Goal: Task Accomplishment & Management: Manage account settings

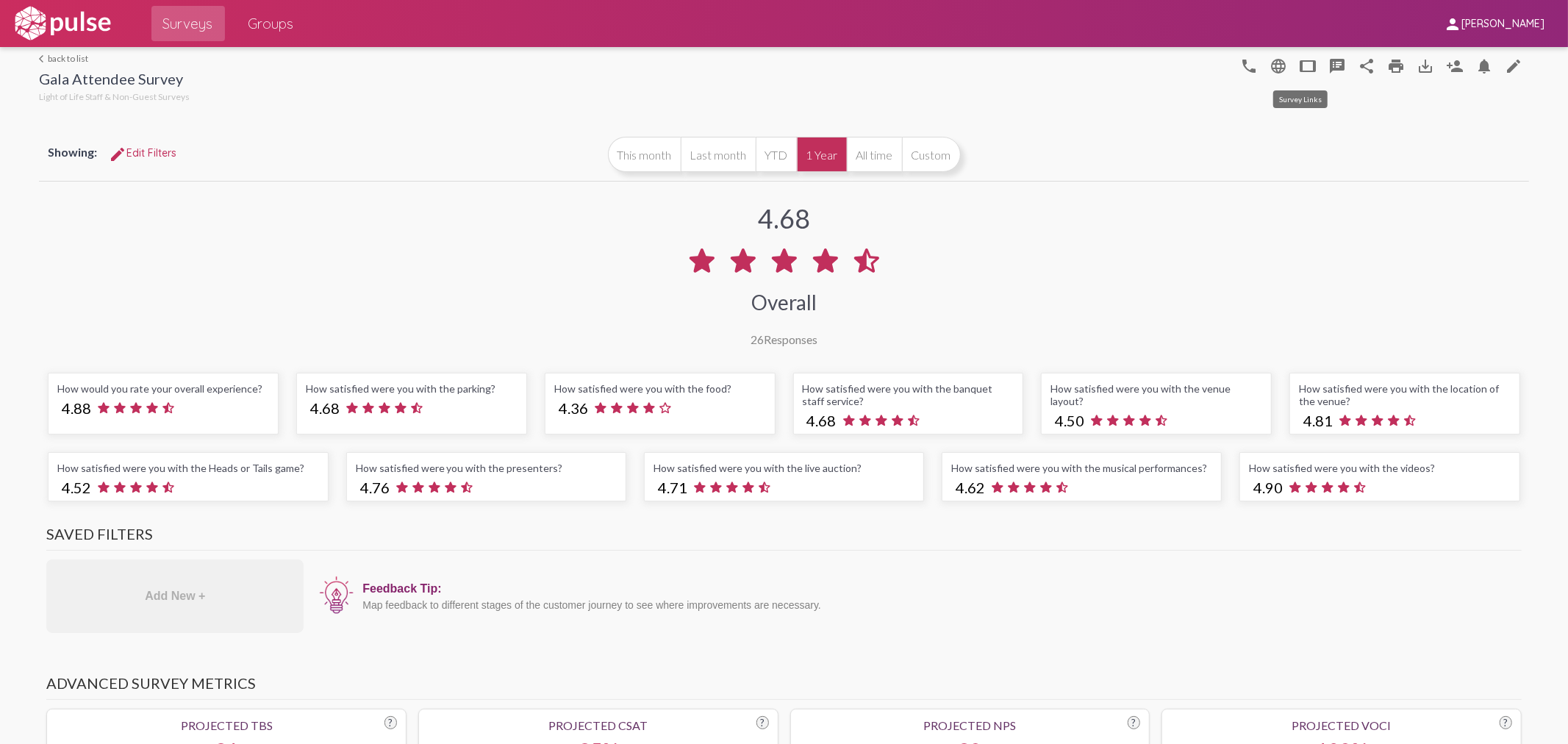
click at [1304, 67] on mat-icon "tablet" at bounding box center [1308, 67] width 18 height 18
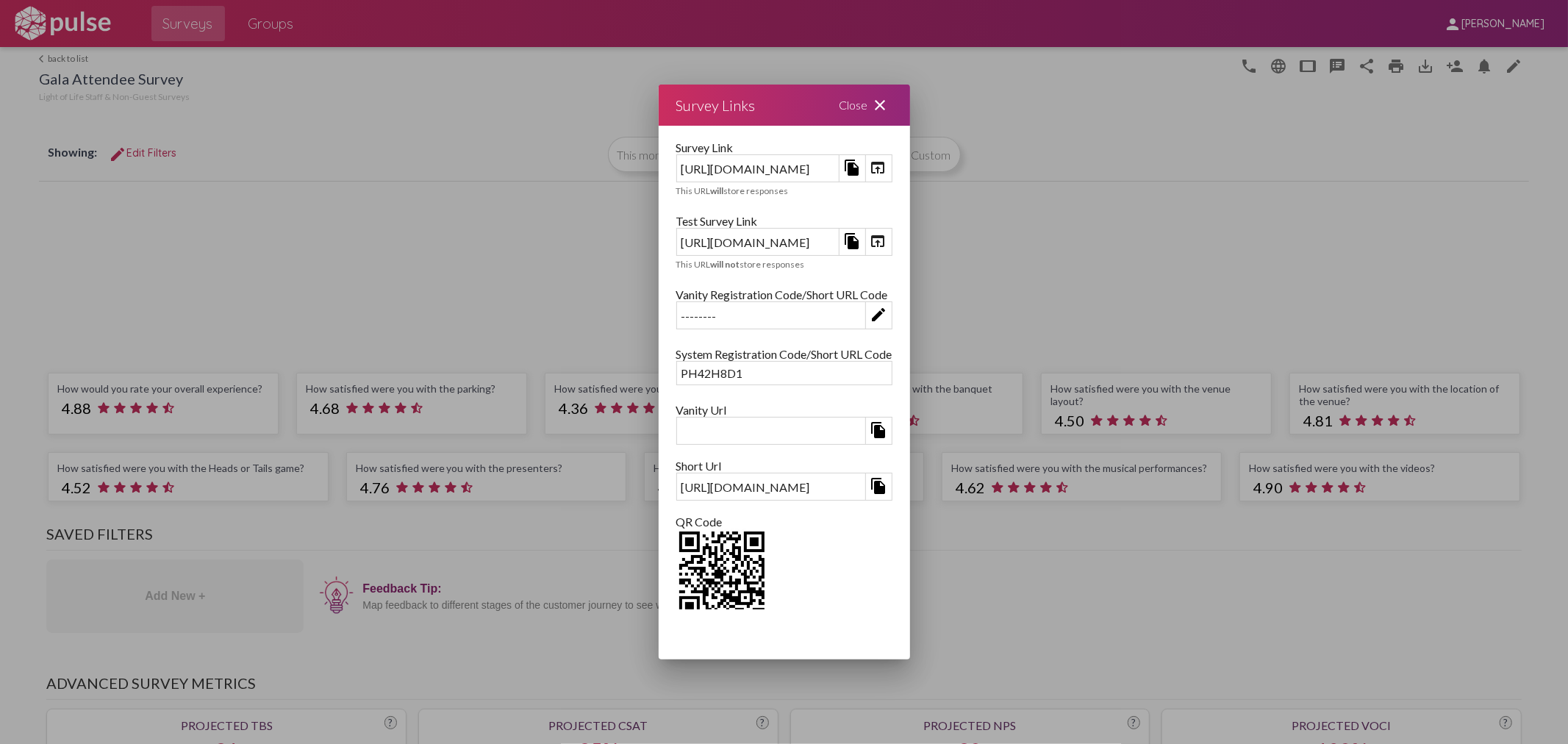
click at [861, 166] on mat-icon "file_copy" at bounding box center [852, 168] width 18 height 18
click at [890, 103] on mat-icon "close" at bounding box center [881, 105] width 18 height 18
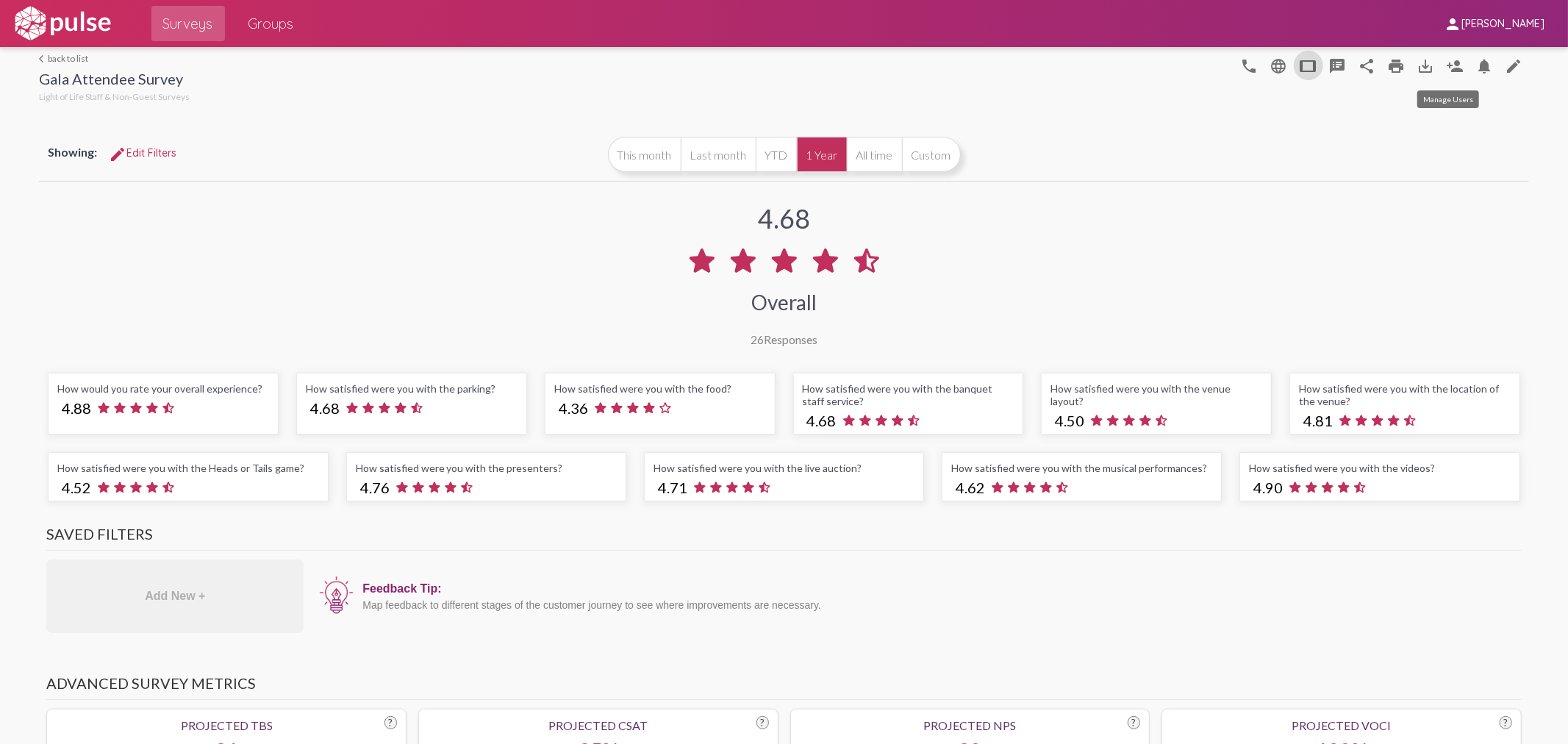
click at [1449, 64] on mat-icon "person_add" at bounding box center [1455, 67] width 18 height 18
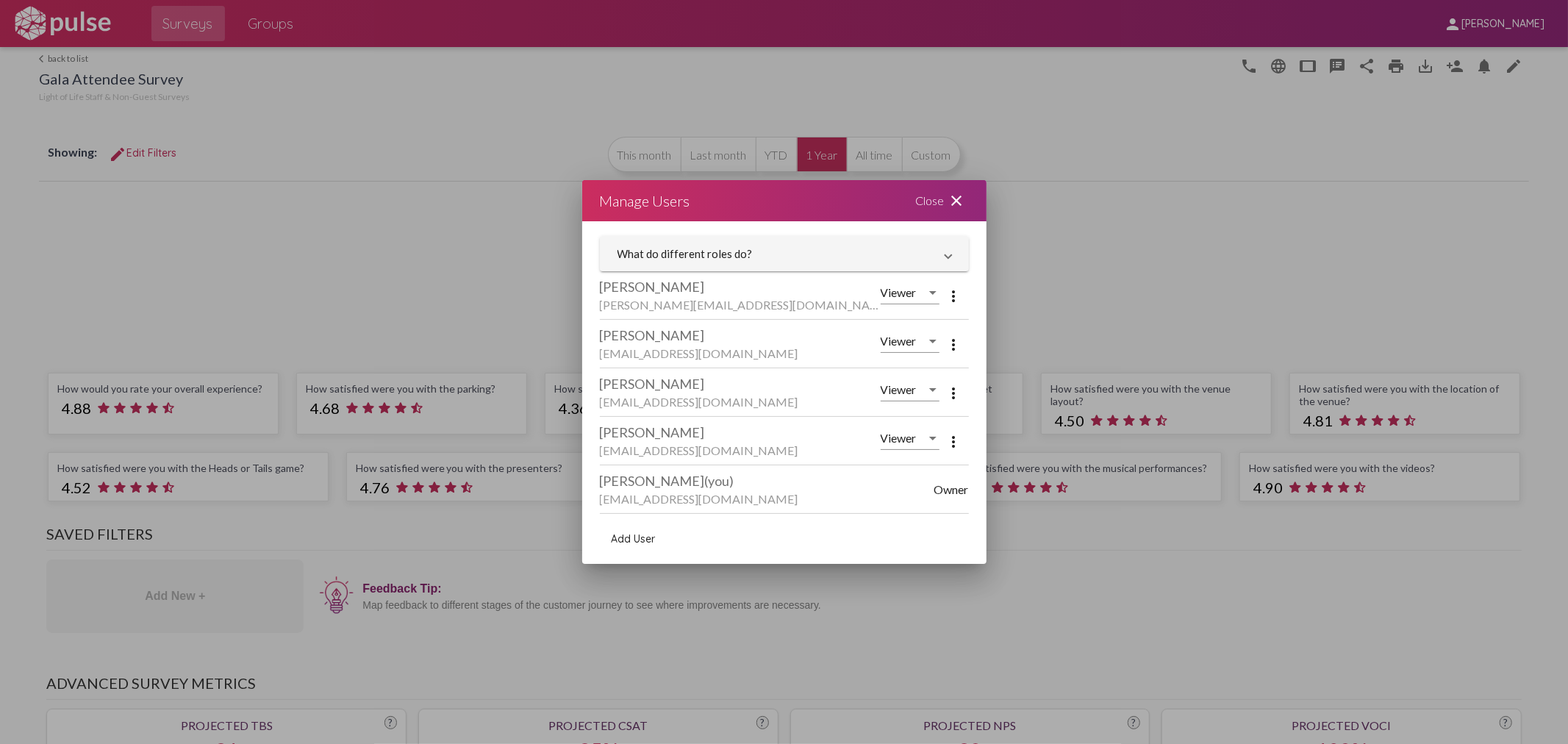
click at [625, 537] on span "Add User" at bounding box center [634, 539] width 44 height 13
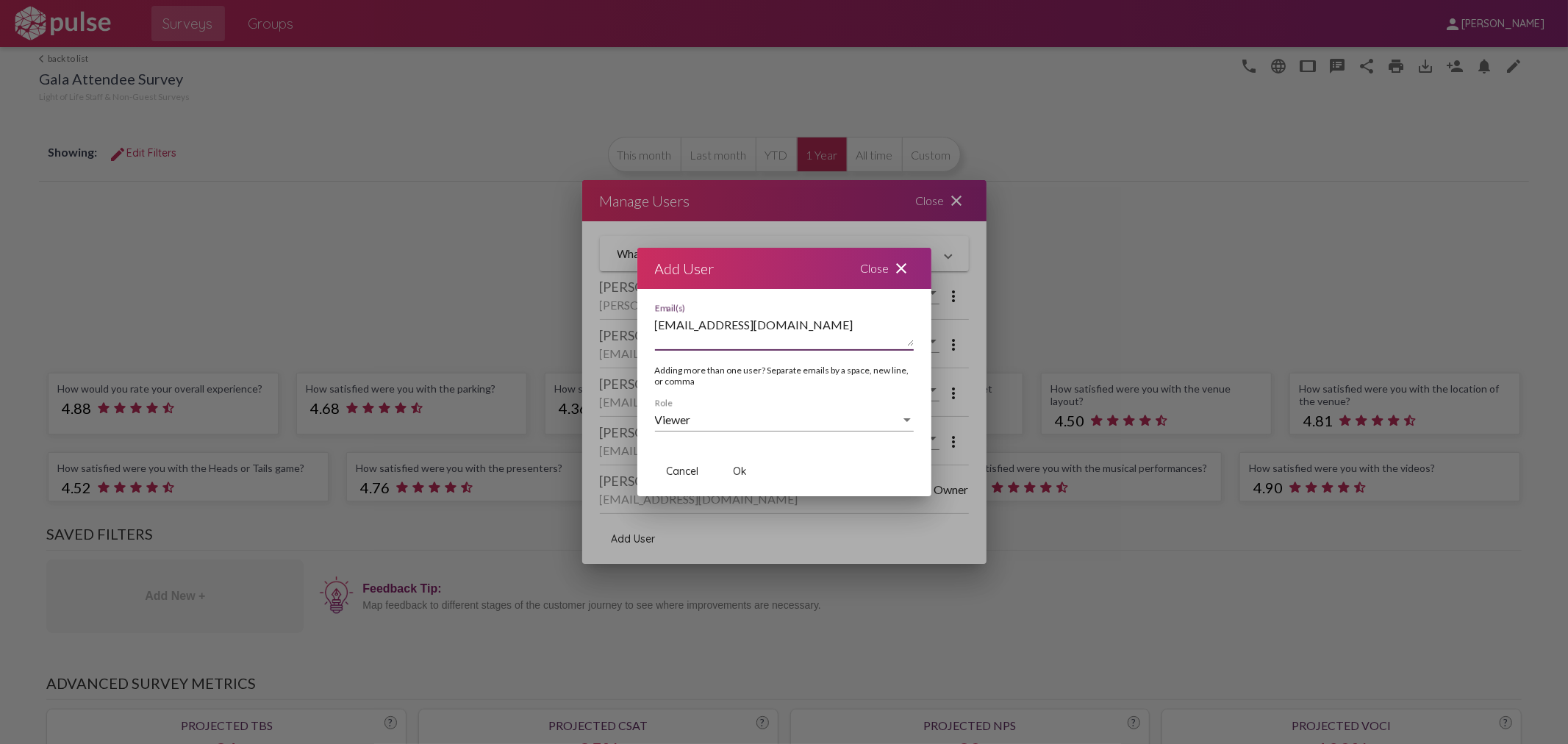
type textarea "[EMAIL_ADDRESS][DOMAIN_NAME]"
click at [682, 427] on div "Viewer Role" at bounding box center [784, 415] width 259 height 33
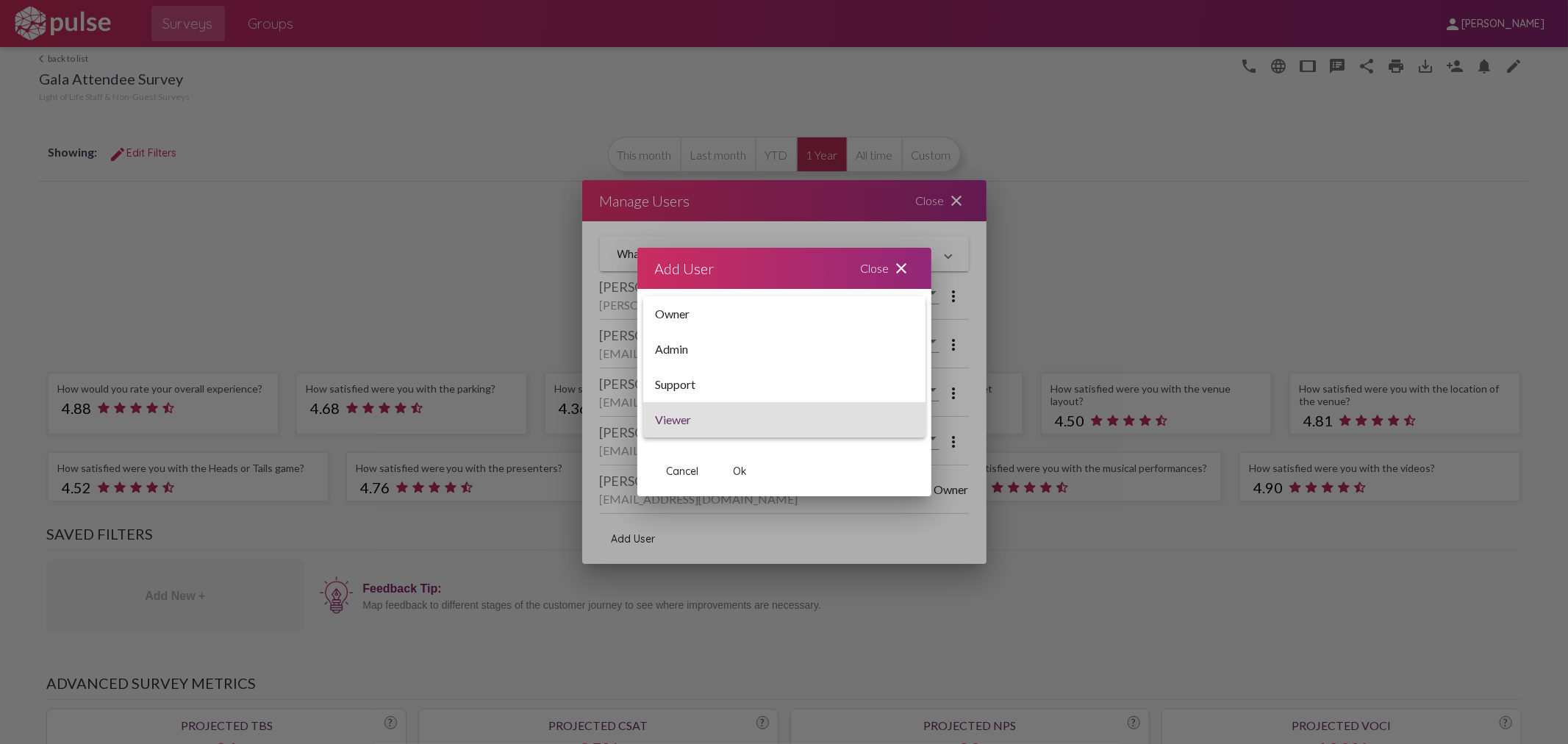
click at [681, 419] on span "Viewer" at bounding box center [784, 419] width 259 height 35
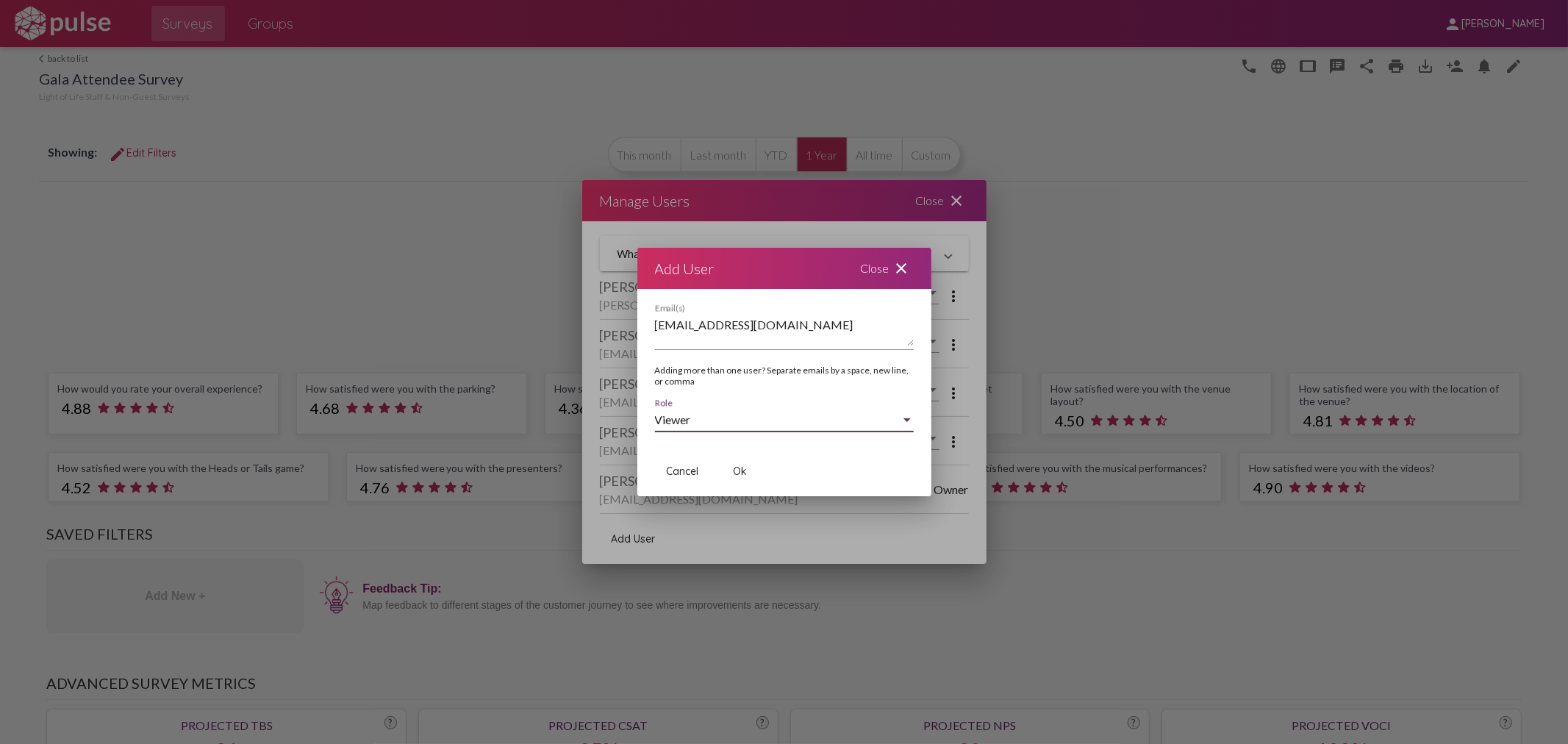
click at [716, 423] on div "Viewer" at bounding box center [777, 419] width 246 height 13
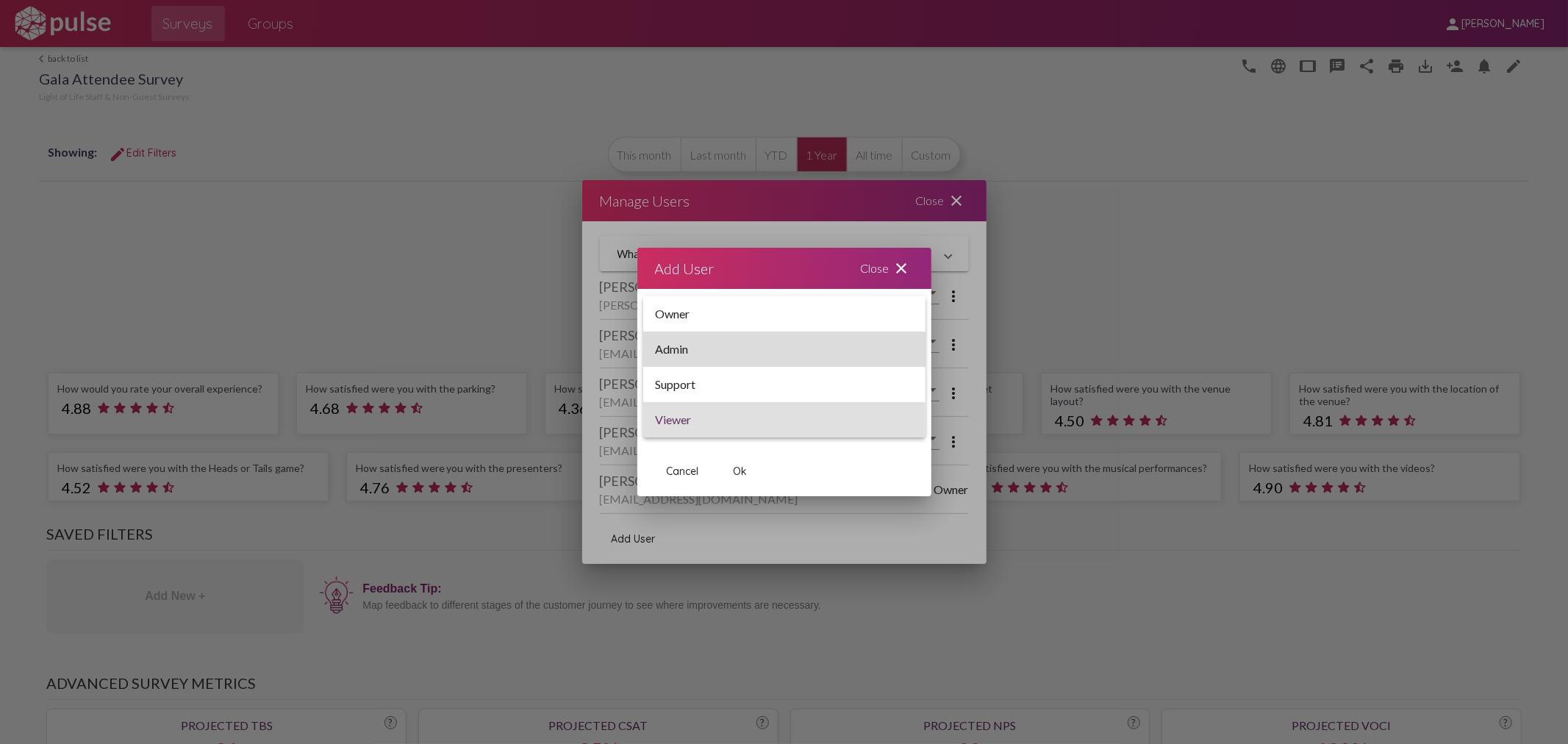
click at [670, 349] on span "Admin" at bounding box center [784, 349] width 259 height 35
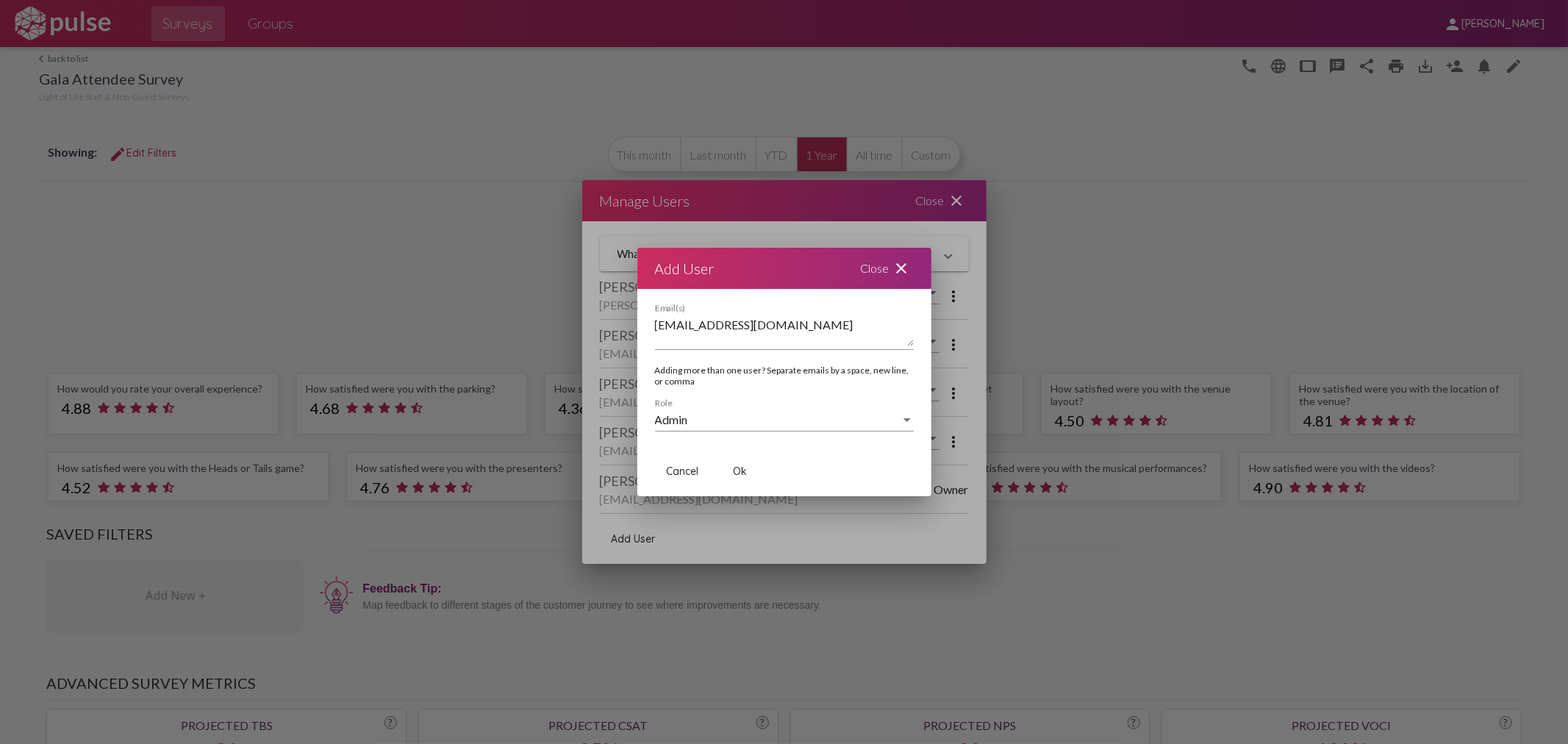
drag, startPoint x: 765, startPoint y: 293, endPoint x: 797, endPoint y: 305, distance: 34.2
click at [796, 312] on pl-add-user-modal "Add User Close close [EMAIL_ADDRESS][DOMAIN_NAME] Email(s) Adding more than one…" at bounding box center [784, 372] width 259 height 248
click at [766, 266] on div "Add User Close close" at bounding box center [784, 268] width 294 height 41
click at [739, 467] on span "Ok" at bounding box center [740, 471] width 14 height 13
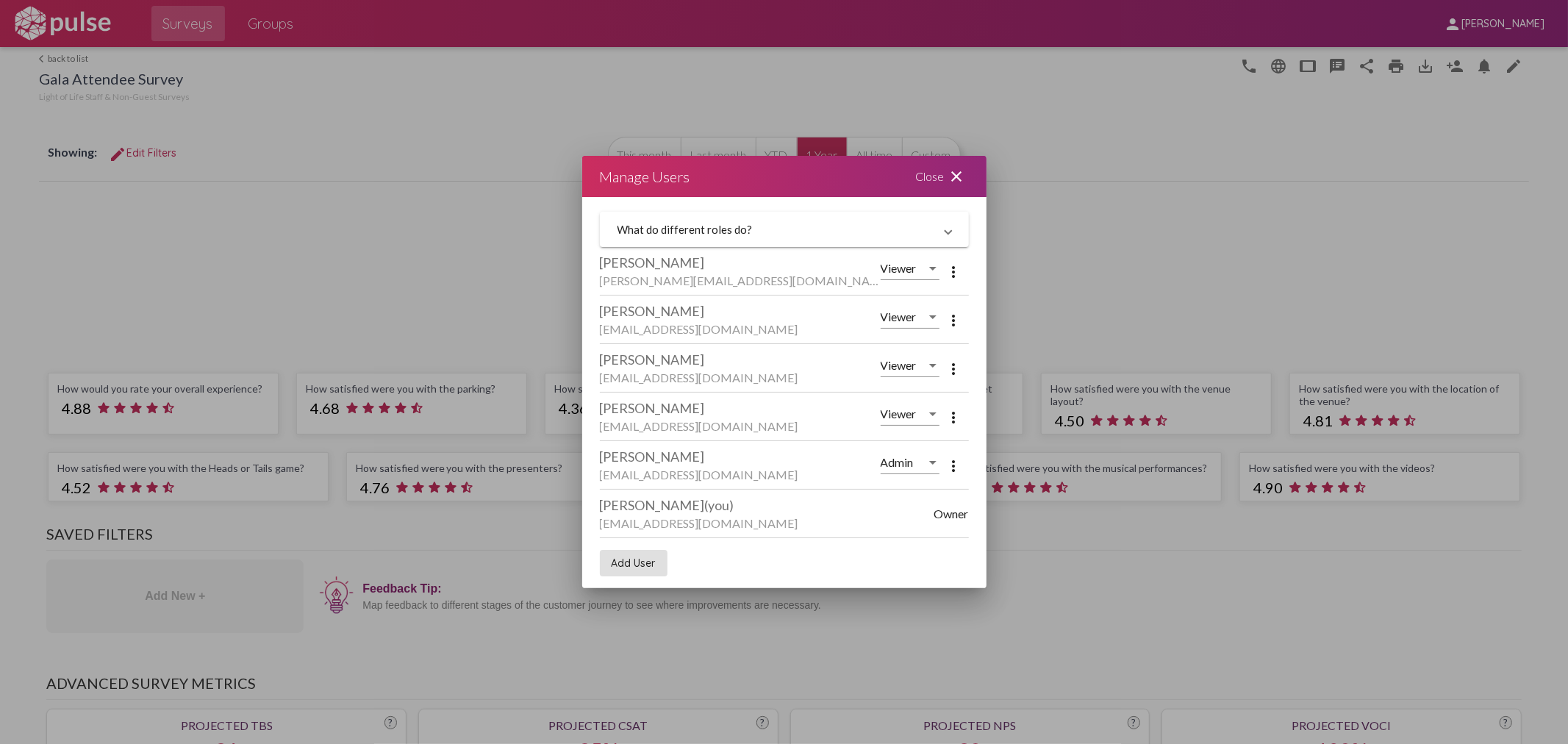
click at [930, 463] on div at bounding box center [932, 462] width 7 height 4
click at [780, 557] on div at bounding box center [784, 372] width 1568 height 744
click at [930, 460] on div at bounding box center [933, 462] width 13 height 13
click at [884, 532] on span "Viewer" at bounding box center [913, 534] width 64 height 35
click at [856, 564] on div "Add User" at bounding box center [784, 563] width 369 height 50
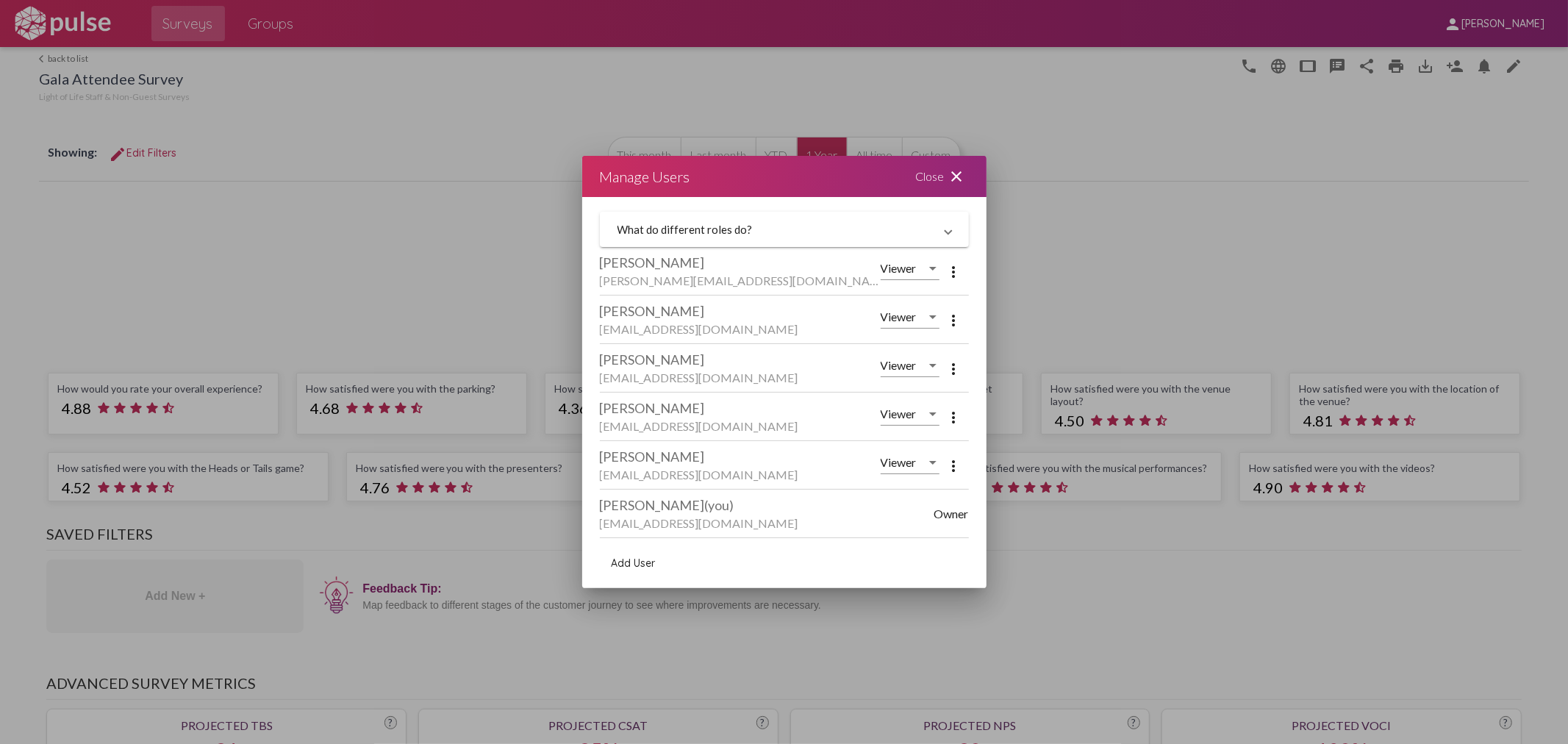
click at [943, 175] on div "Close close" at bounding box center [942, 176] width 88 height 41
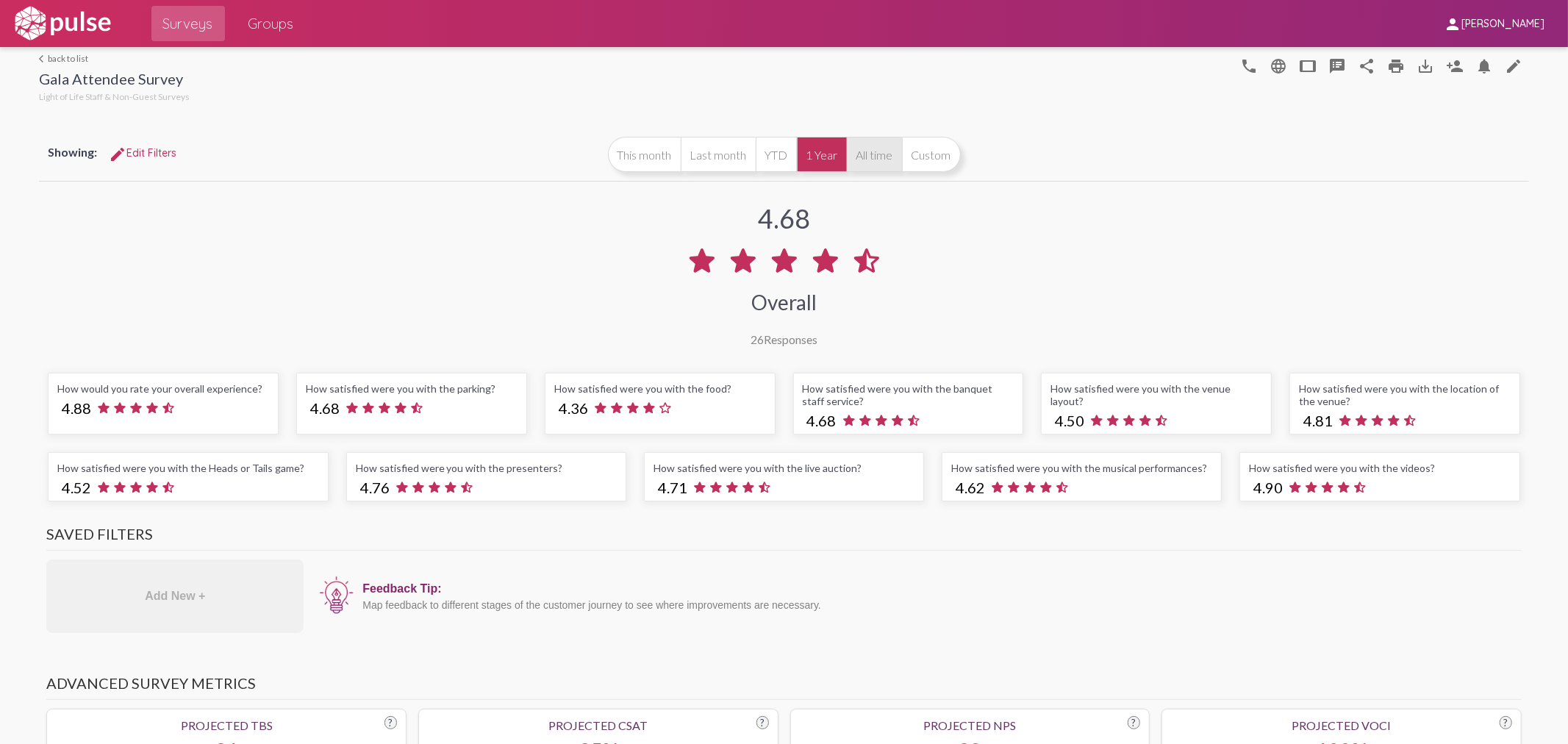
click at [872, 153] on button "All time" at bounding box center [874, 154] width 55 height 35
click at [1300, 61] on mat-icon "tablet" at bounding box center [1308, 67] width 18 height 18
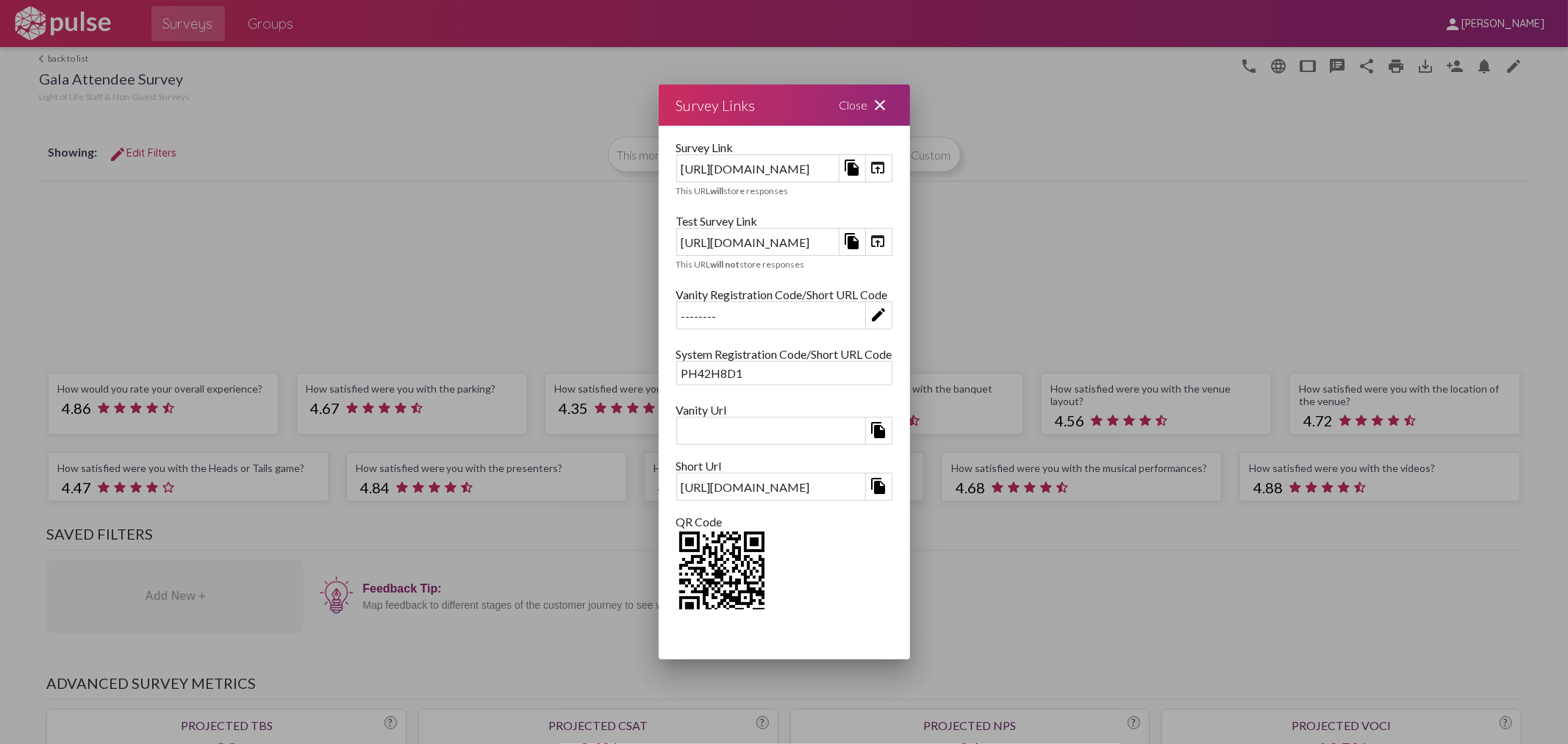
click at [861, 239] on mat-icon "file_copy" at bounding box center [852, 241] width 18 height 18
click at [861, 163] on mat-icon "file_copy" at bounding box center [852, 168] width 18 height 18
click at [861, 247] on mat-icon "file_copy" at bounding box center [852, 241] width 18 height 18
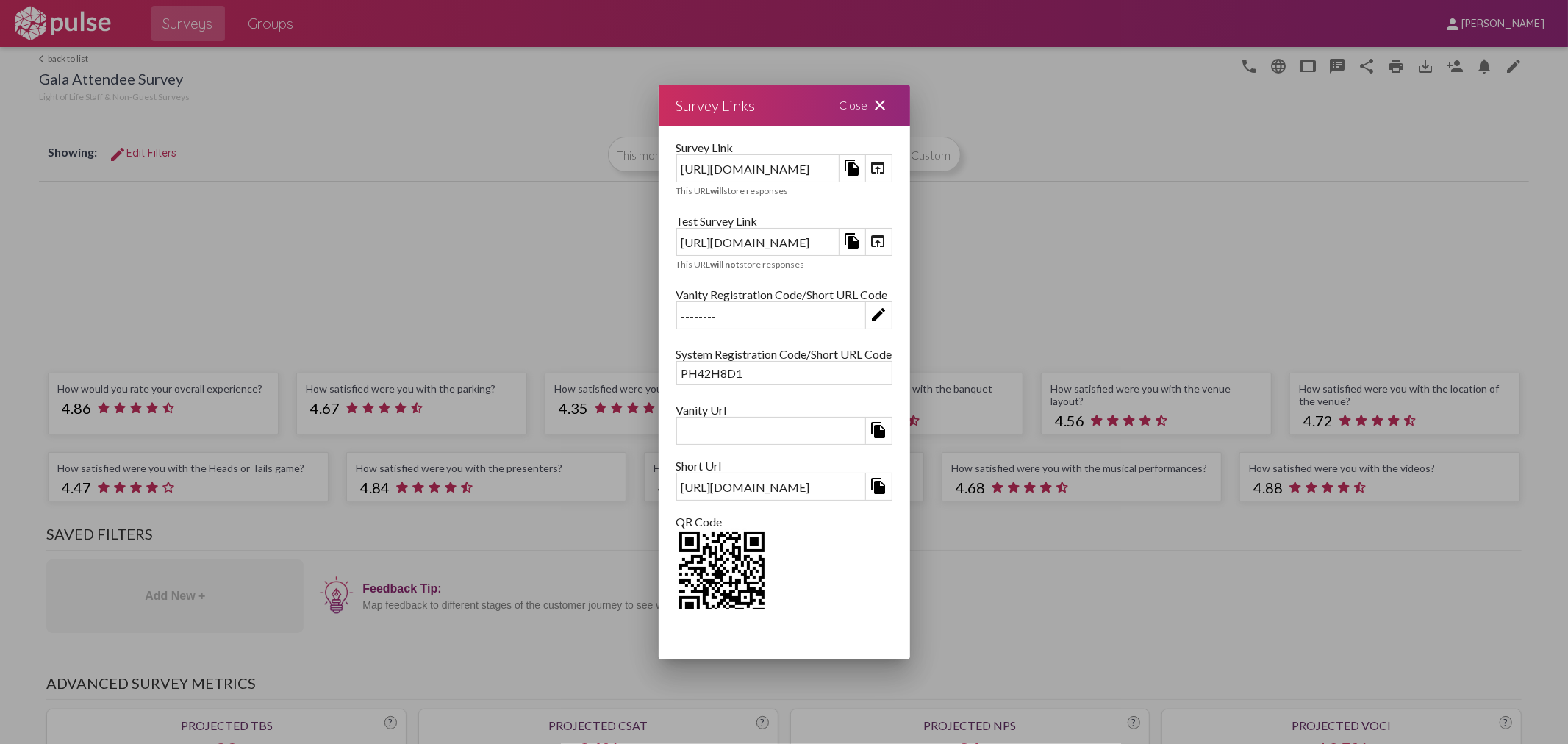
click at [677, 427] on div at bounding box center [771, 431] width 188 height 9
click at [677, 429] on div at bounding box center [771, 431] width 188 height 9
click at [890, 103] on mat-icon "close" at bounding box center [881, 105] width 18 height 18
